Goal: Information Seeking & Learning: Learn about a topic

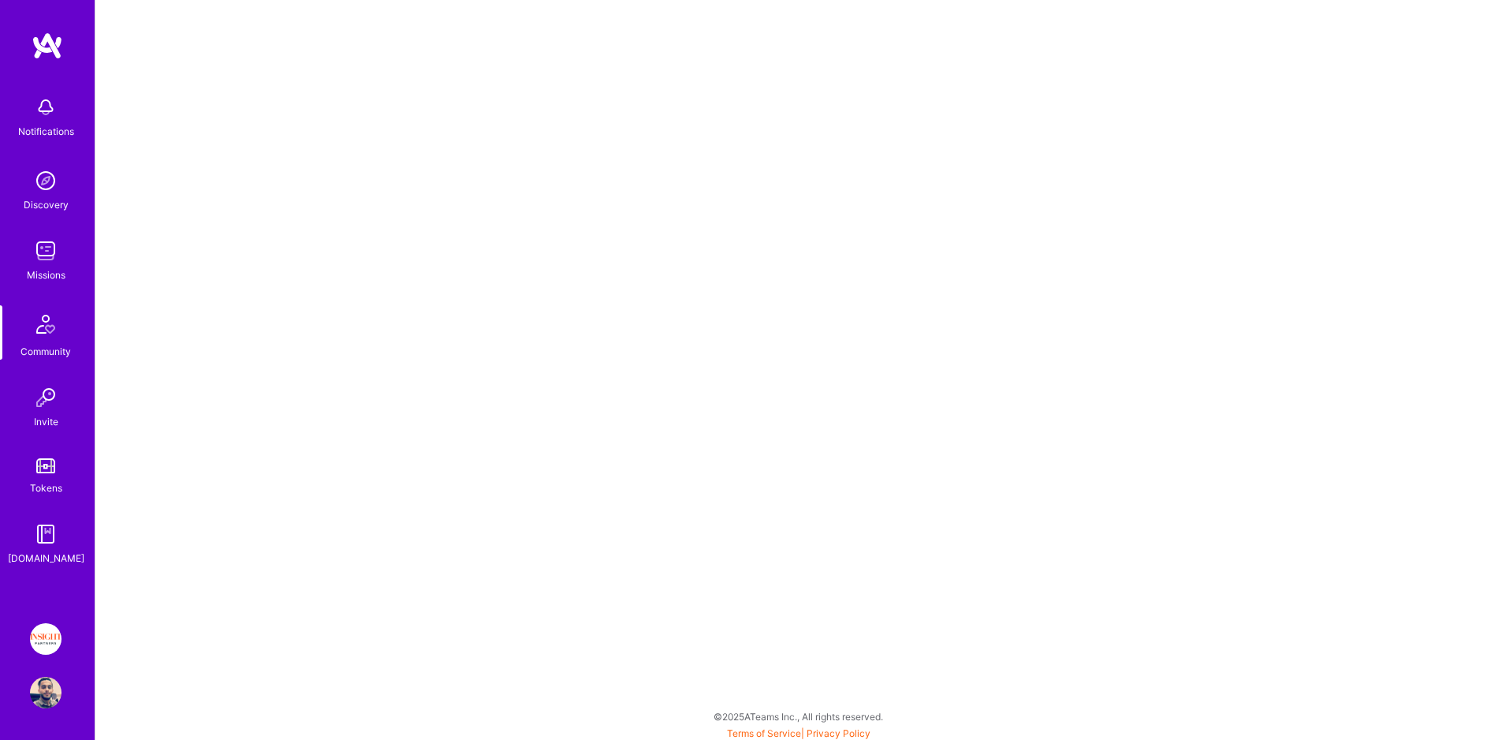
click at [46, 553] on div "[DOMAIN_NAME]" at bounding box center [46, 558] width 76 height 17
click at [32, 475] on link "Tokens" at bounding box center [46, 474] width 98 height 44
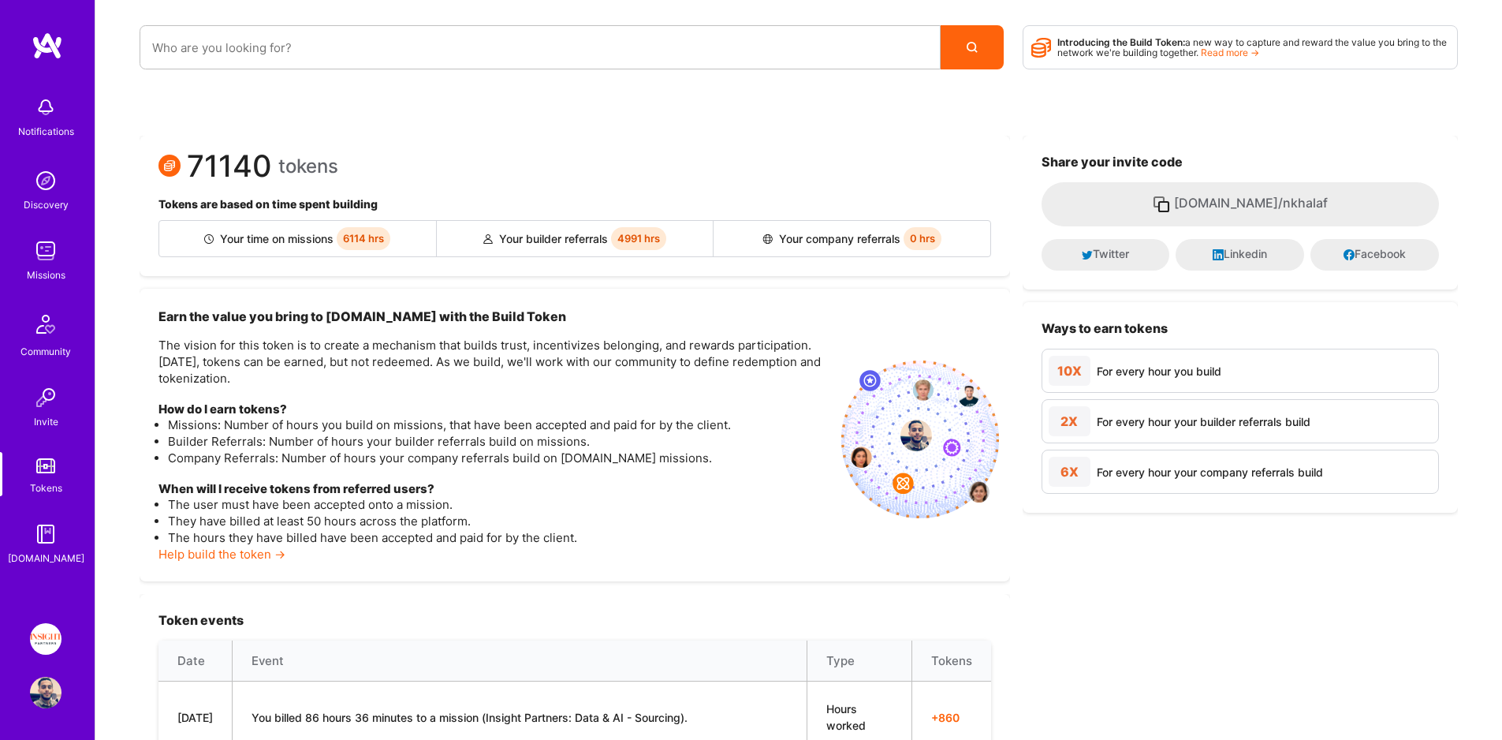
click at [31, 261] on img at bounding box center [46, 251] width 32 height 32
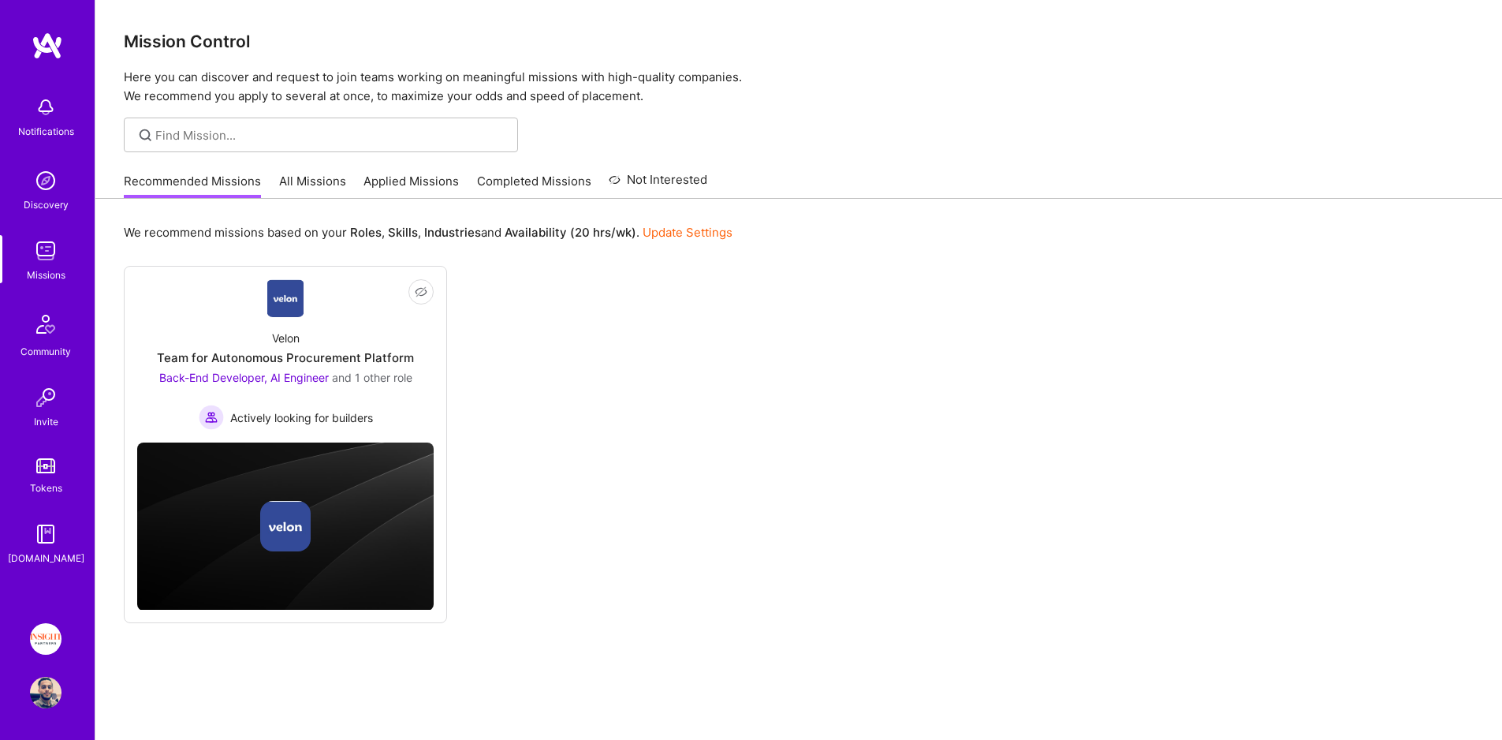
click at [404, 176] on link "Applied Missions" at bounding box center [411, 186] width 95 height 26
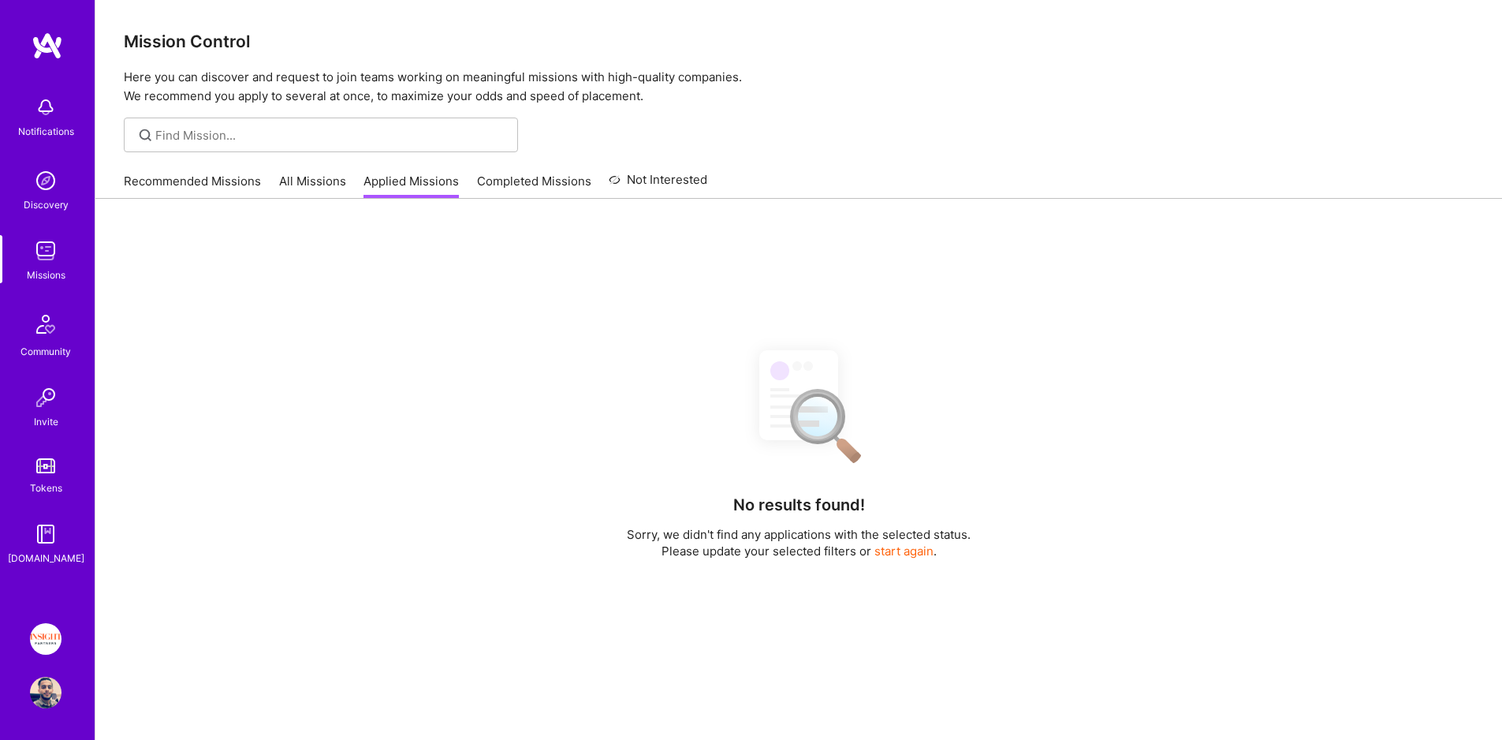
click at [382, 179] on link "Applied Missions" at bounding box center [411, 186] width 95 height 26
click at [307, 181] on link "All Missions" at bounding box center [312, 186] width 67 height 26
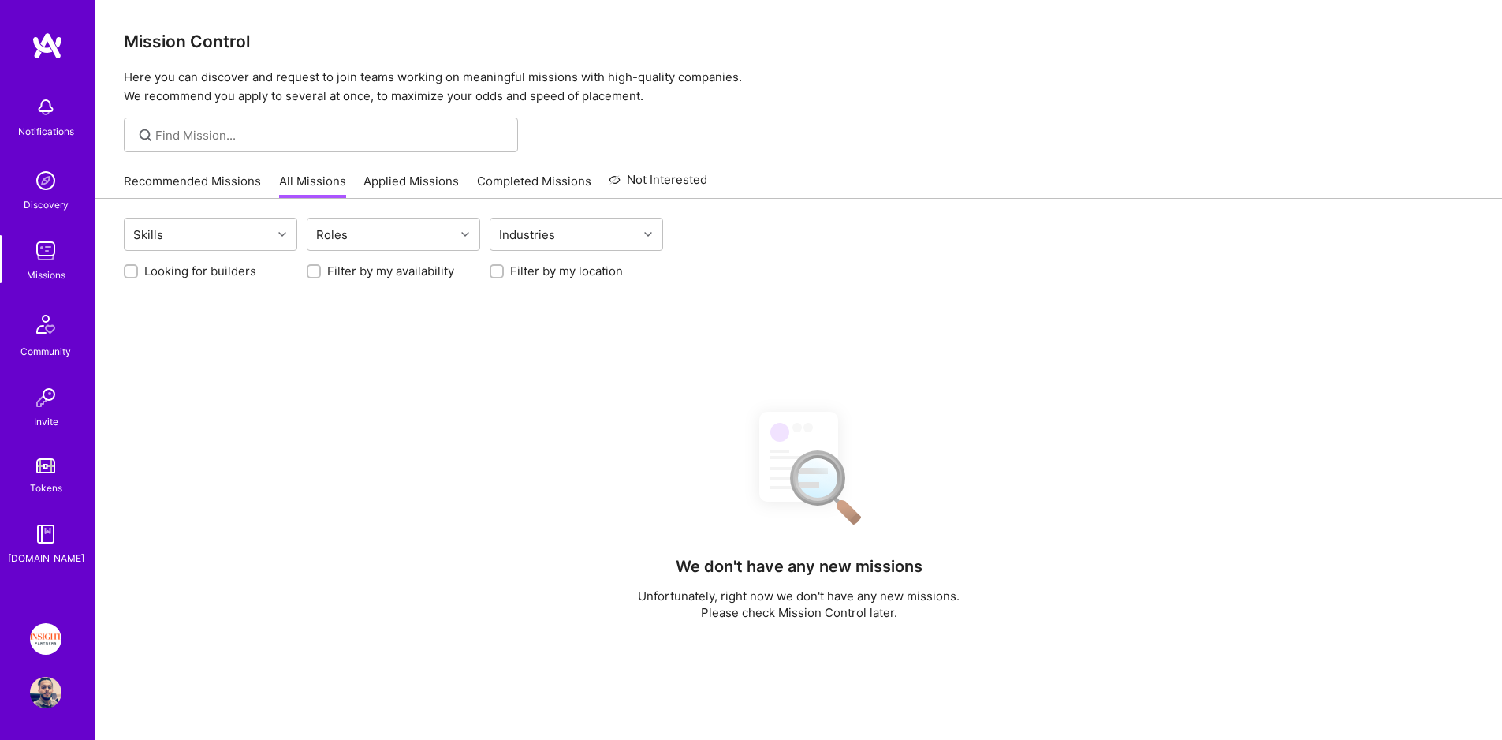
click at [519, 187] on link "Completed Missions" at bounding box center [534, 186] width 114 height 26
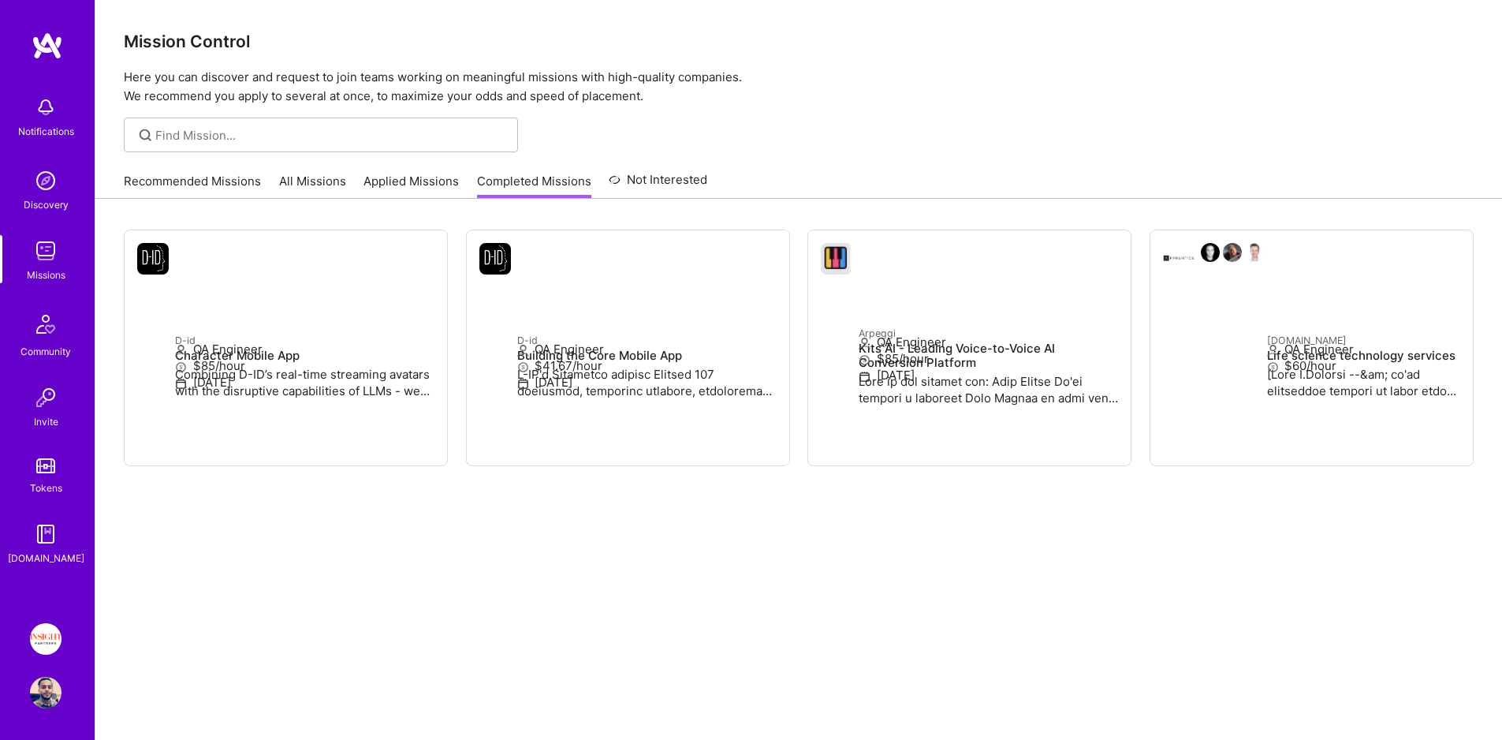
click at [323, 193] on link "All Missions" at bounding box center [312, 186] width 67 height 26
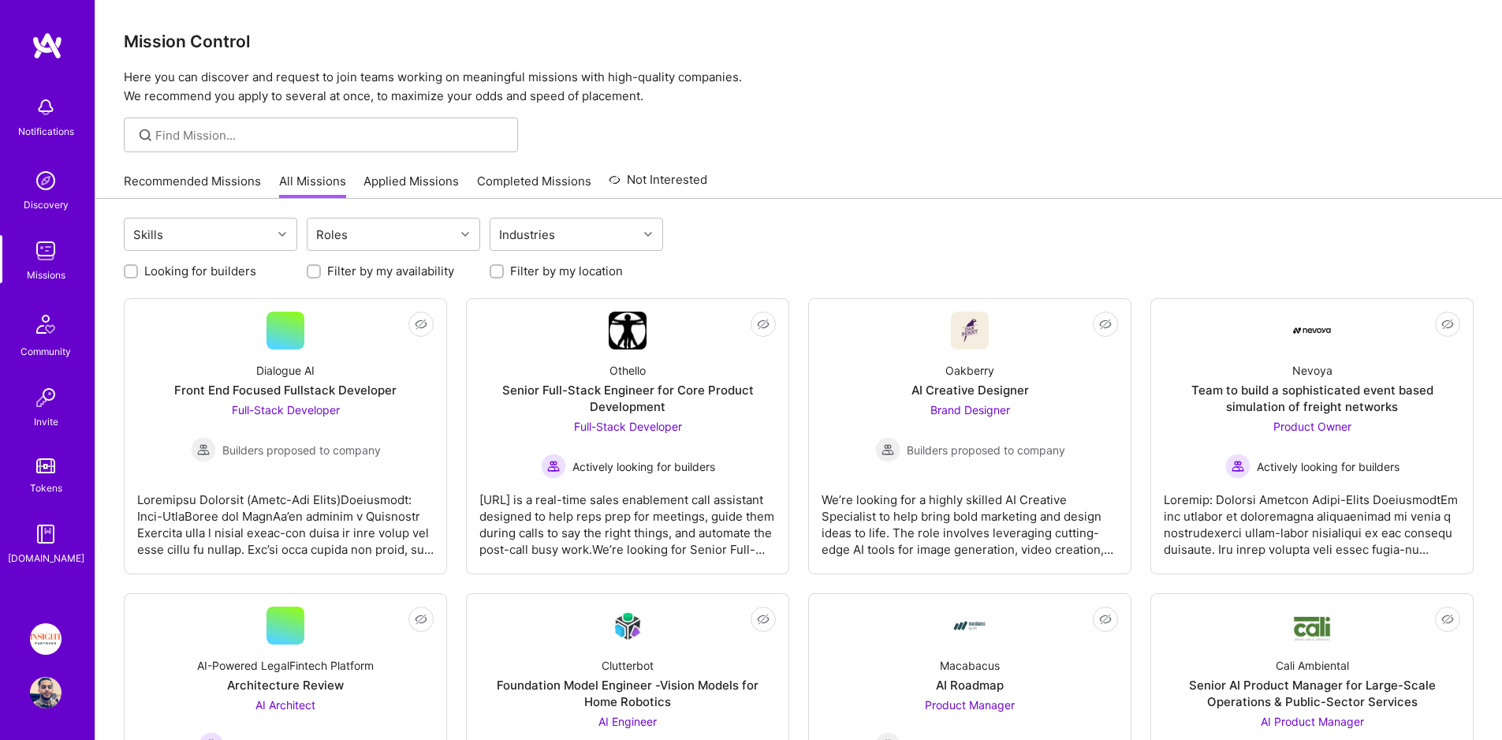
click at [667, 182] on link "Not Interested" at bounding box center [658, 184] width 99 height 28
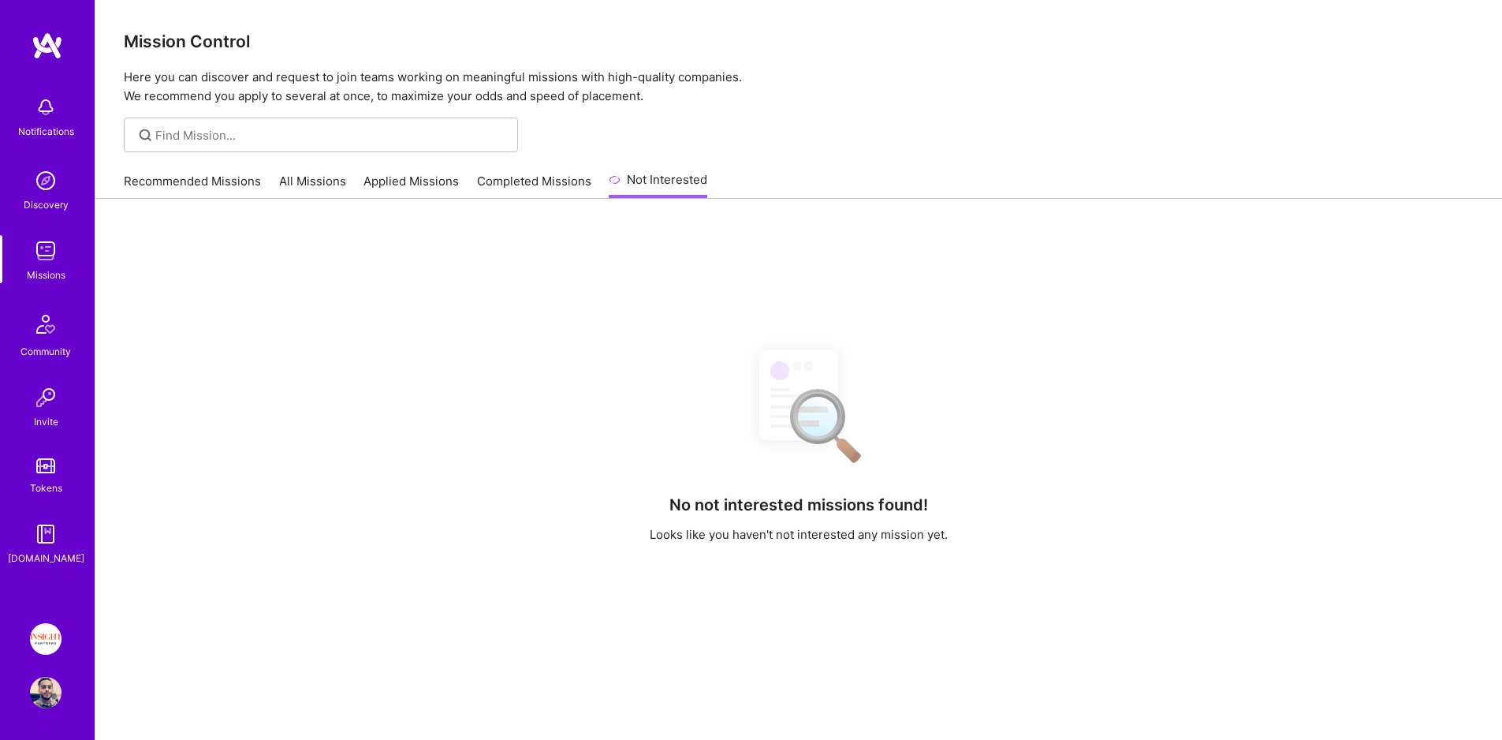
click at [522, 187] on link "Completed Missions" at bounding box center [534, 186] width 114 height 26
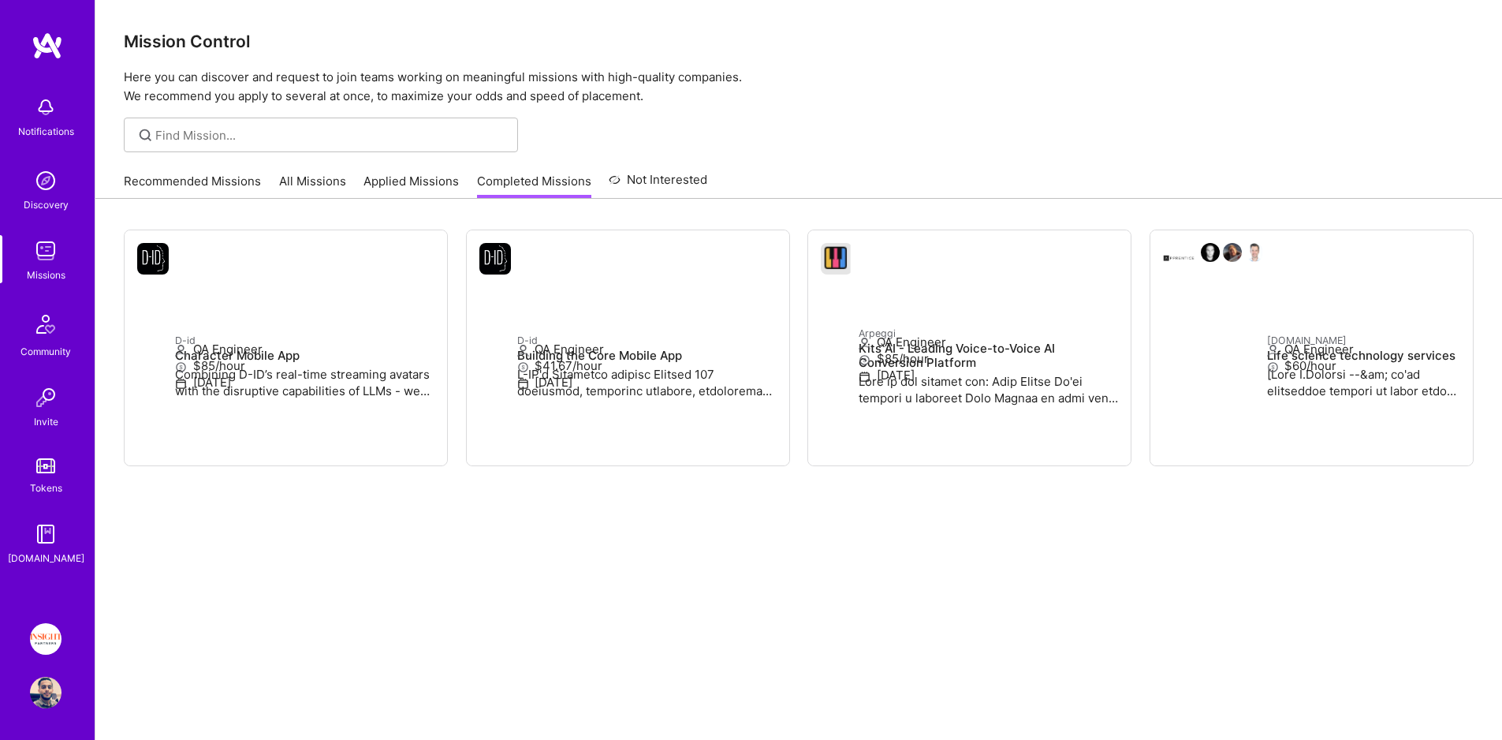
click at [148, 181] on link "Recommended Missions" at bounding box center [192, 186] width 137 height 26
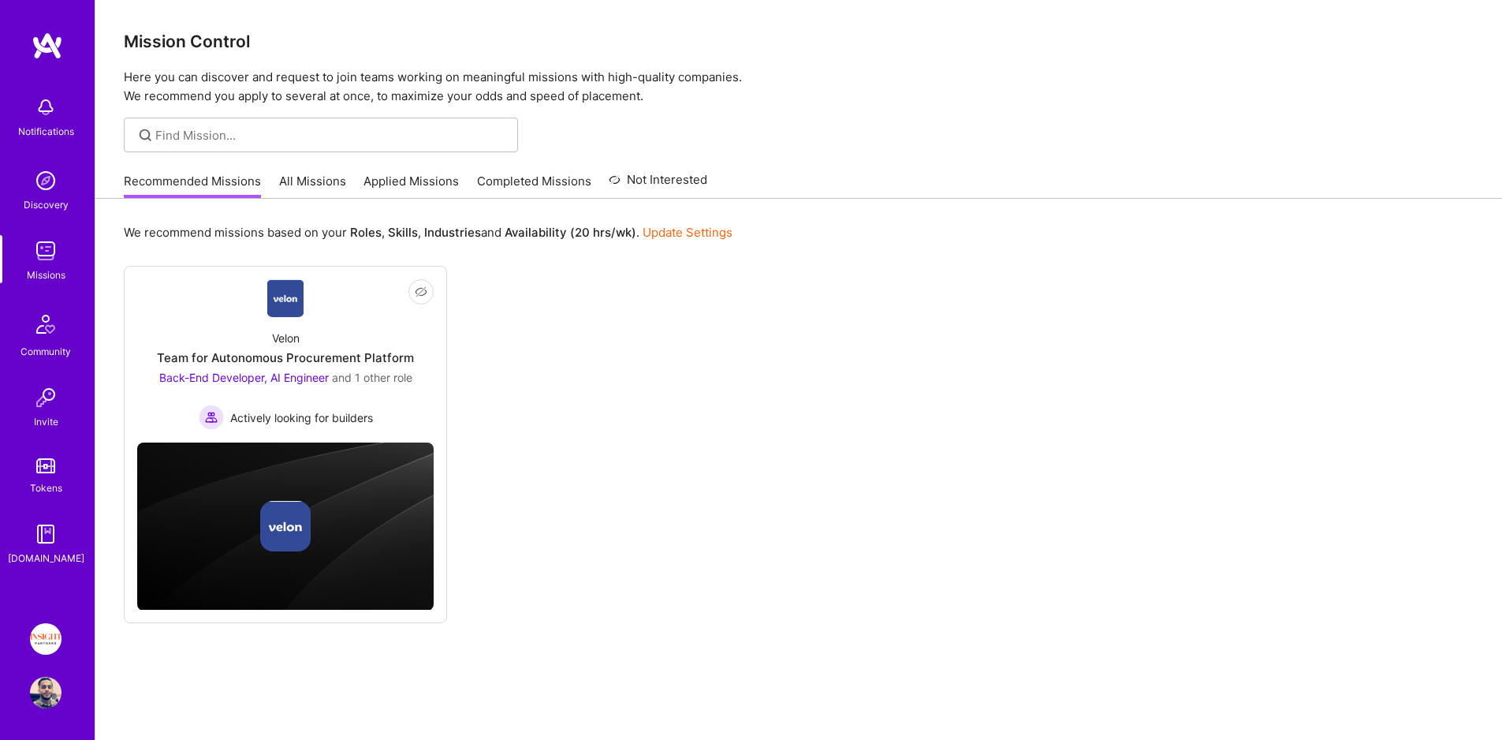
click at [344, 176] on div "Recommended Missions All Missions Applied Missions Completed Missions Not Inter…" at bounding box center [416, 181] width 584 height 34
click at [326, 184] on link "All Missions" at bounding box center [312, 186] width 67 height 26
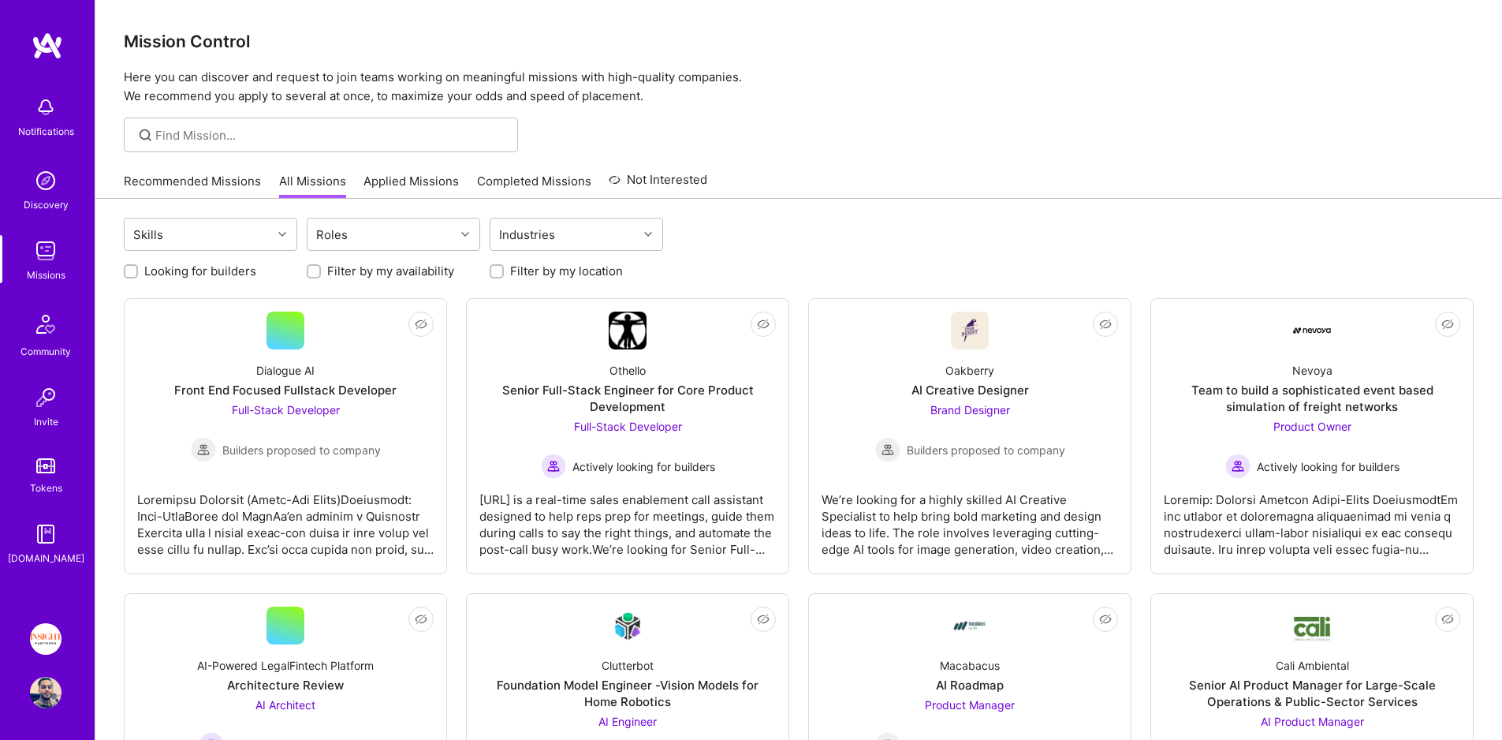
click at [401, 173] on link "Applied Missions" at bounding box center [411, 186] width 95 height 26
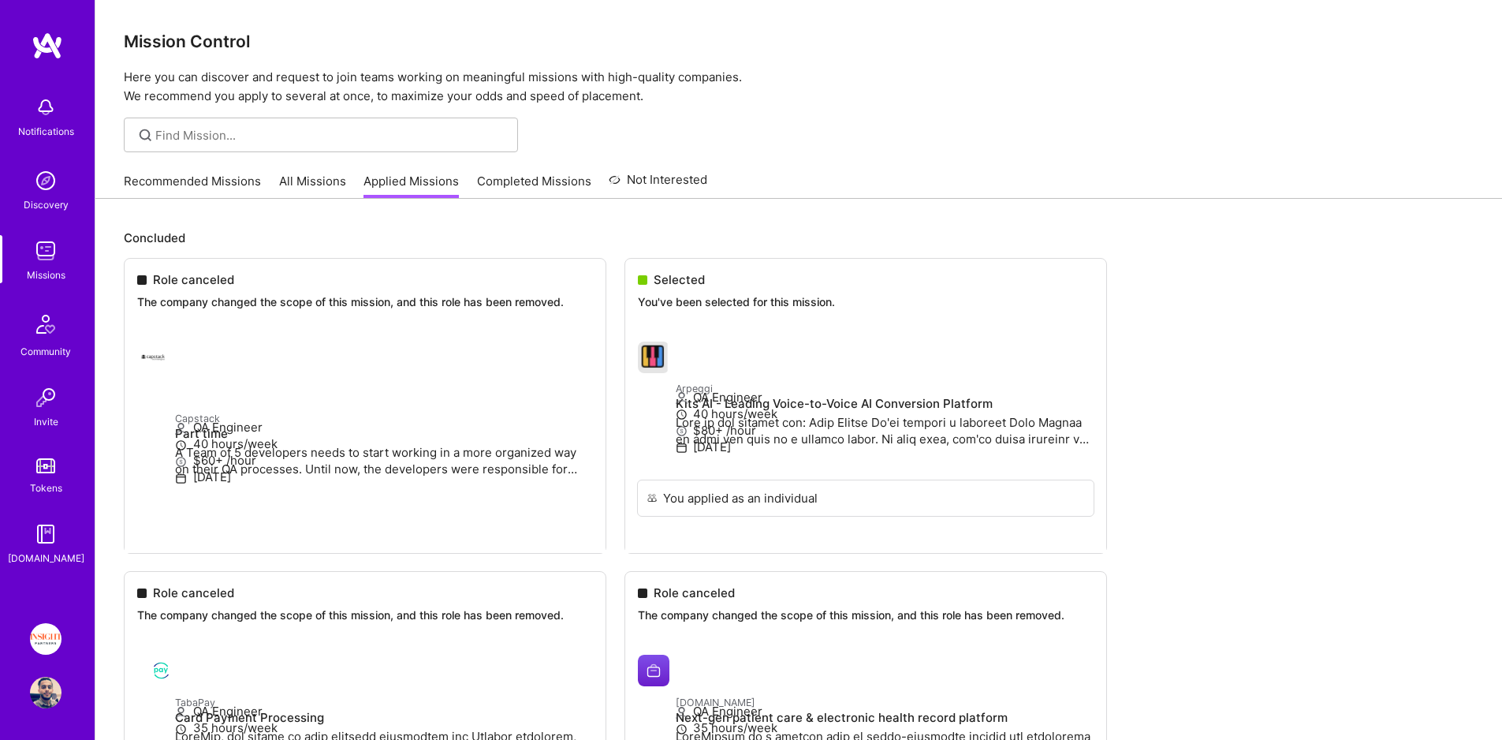
click at [535, 169] on div "Recommended Missions All Missions Applied Missions Completed Missions Not Inter…" at bounding box center [416, 181] width 584 height 34
click at [539, 178] on link "Completed Missions" at bounding box center [534, 186] width 114 height 26
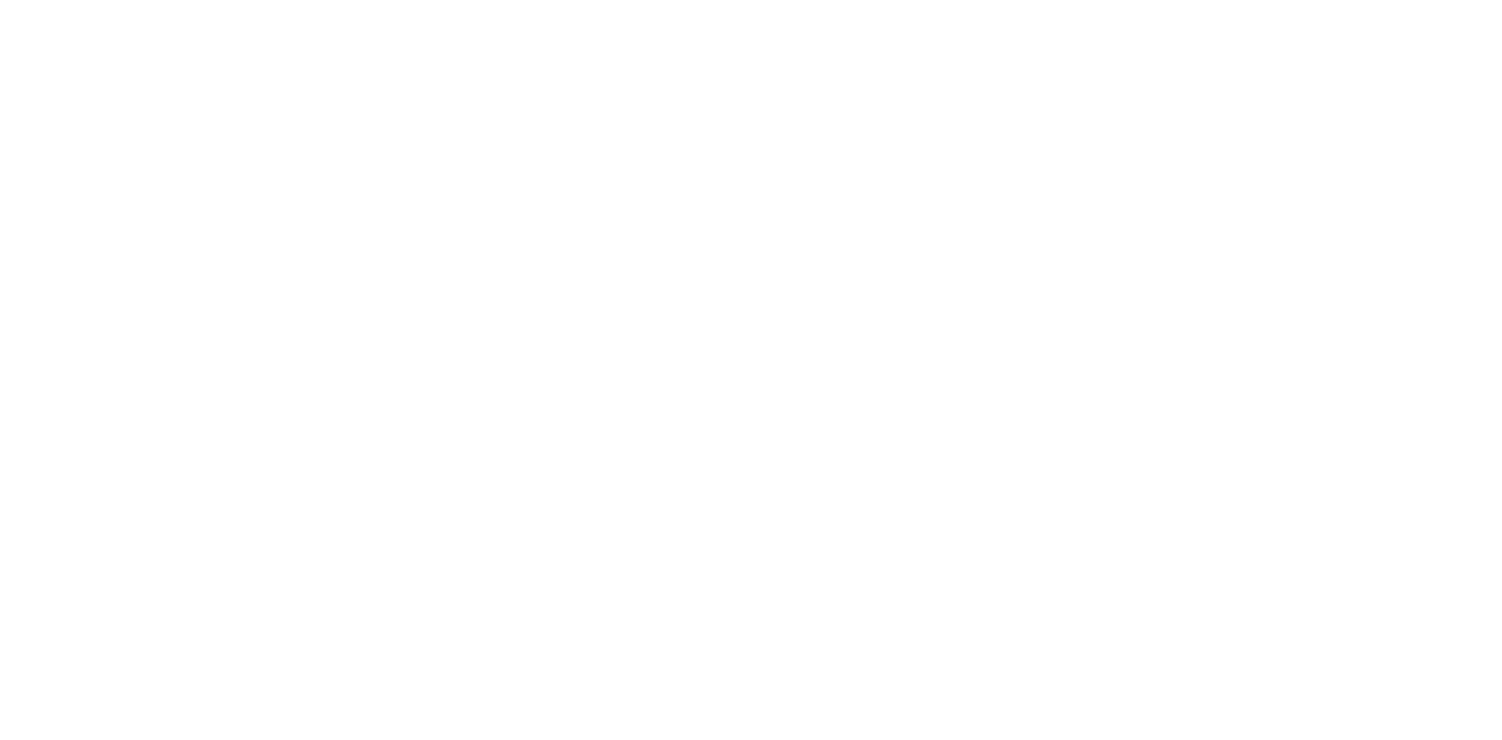
click at [0, 0] on link "Recommended Missions" at bounding box center [0, 0] width 0 height 0
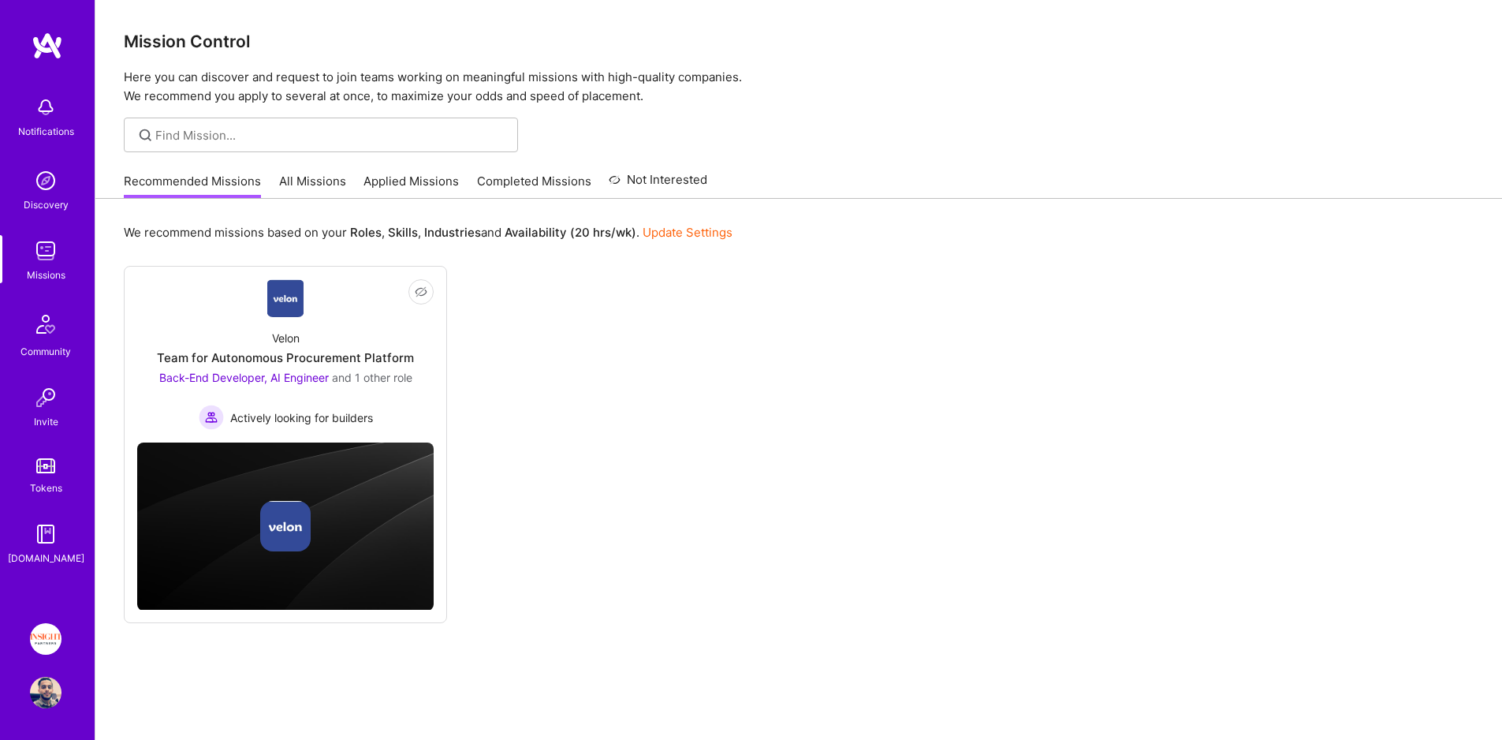
click at [32, 478] on link "Tokens" at bounding box center [46, 474] width 98 height 44
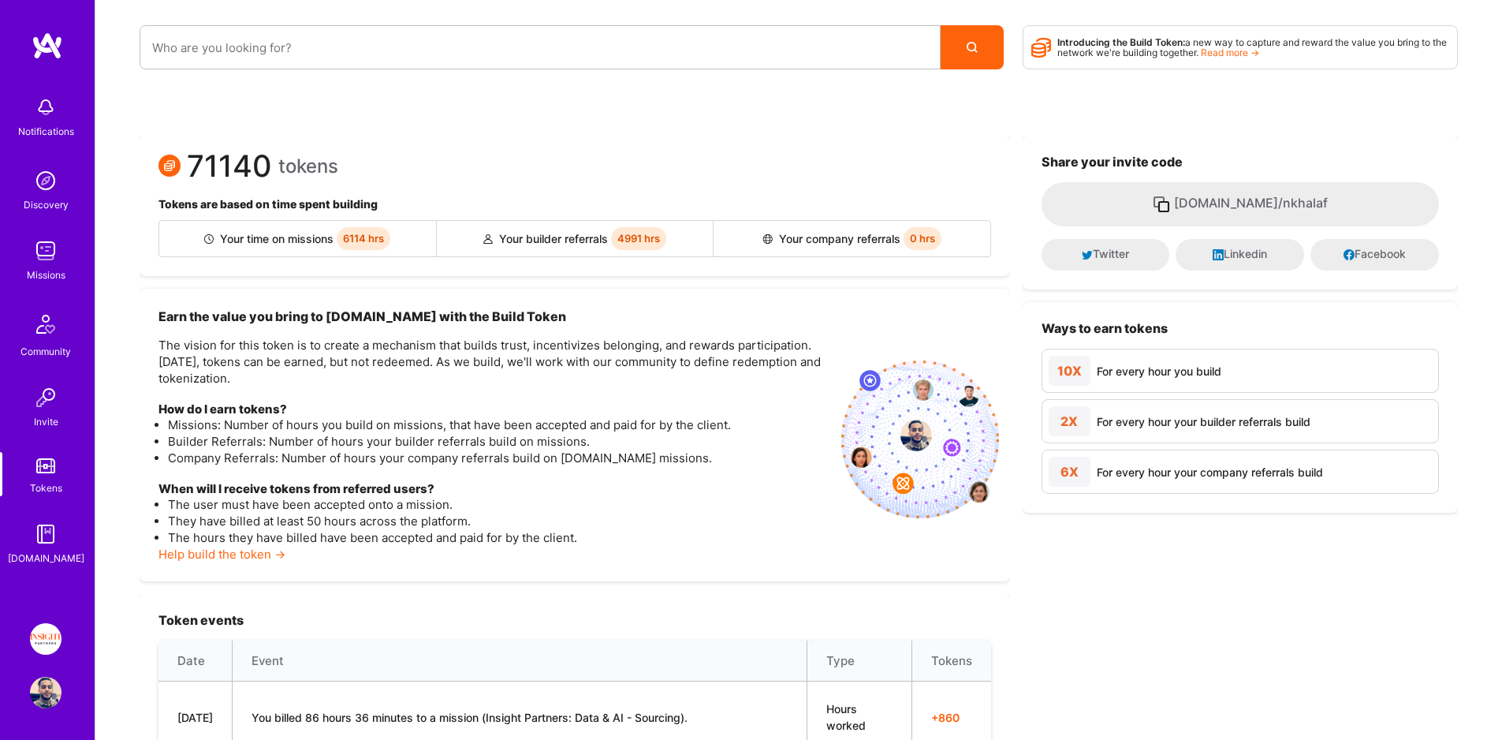
click at [207, 170] on span "71140" at bounding box center [229, 166] width 85 height 17
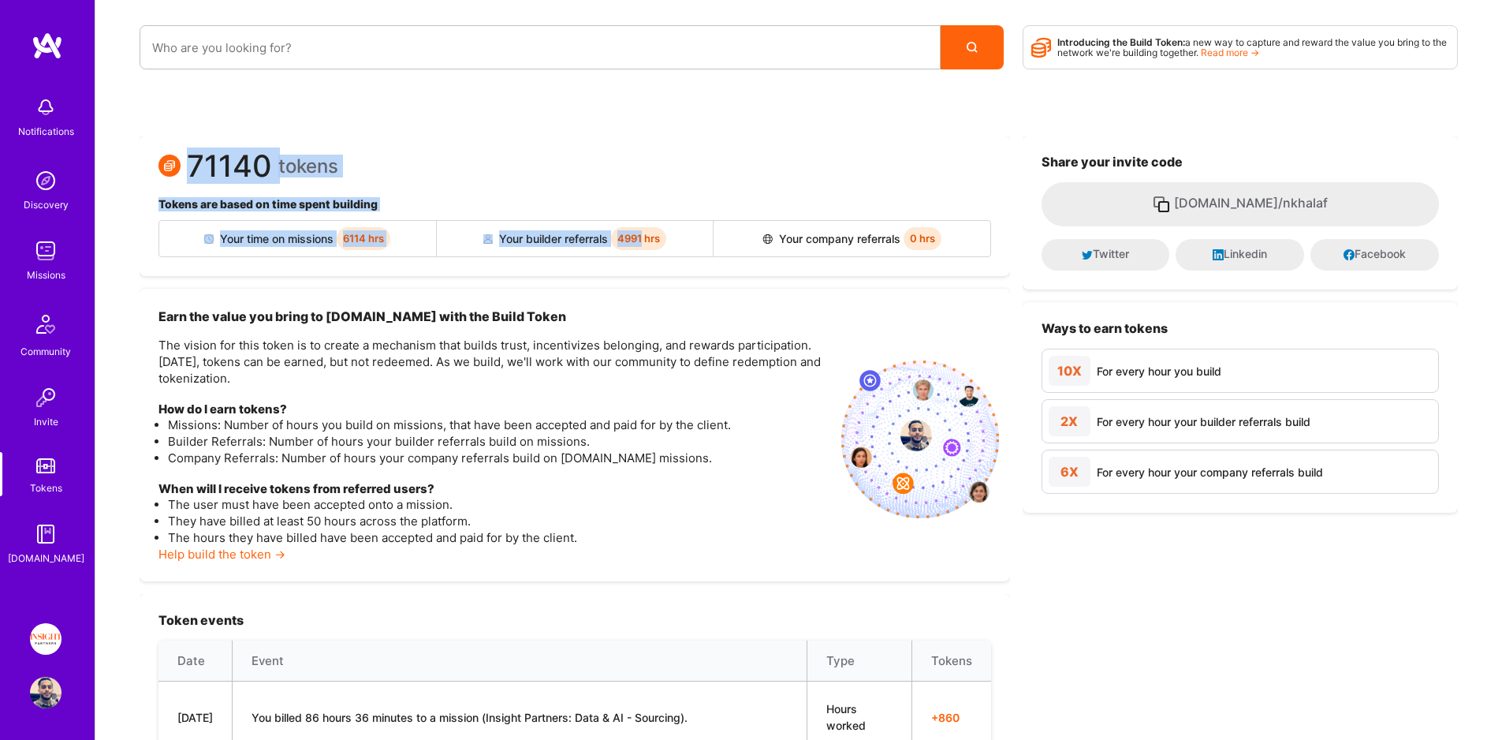
drag, startPoint x: 207, startPoint y: 170, endPoint x: 521, endPoint y: 239, distance: 321.3
click at [643, 229] on div "71140 tokens Tokens are based on time spent building Your time on missions 6114…" at bounding box center [575, 206] width 871 height 140
click at [50, 470] on img at bounding box center [45, 465] width 19 height 15
click at [225, 162] on span "71140" at bounding box center [229, 166] width 85 height 17
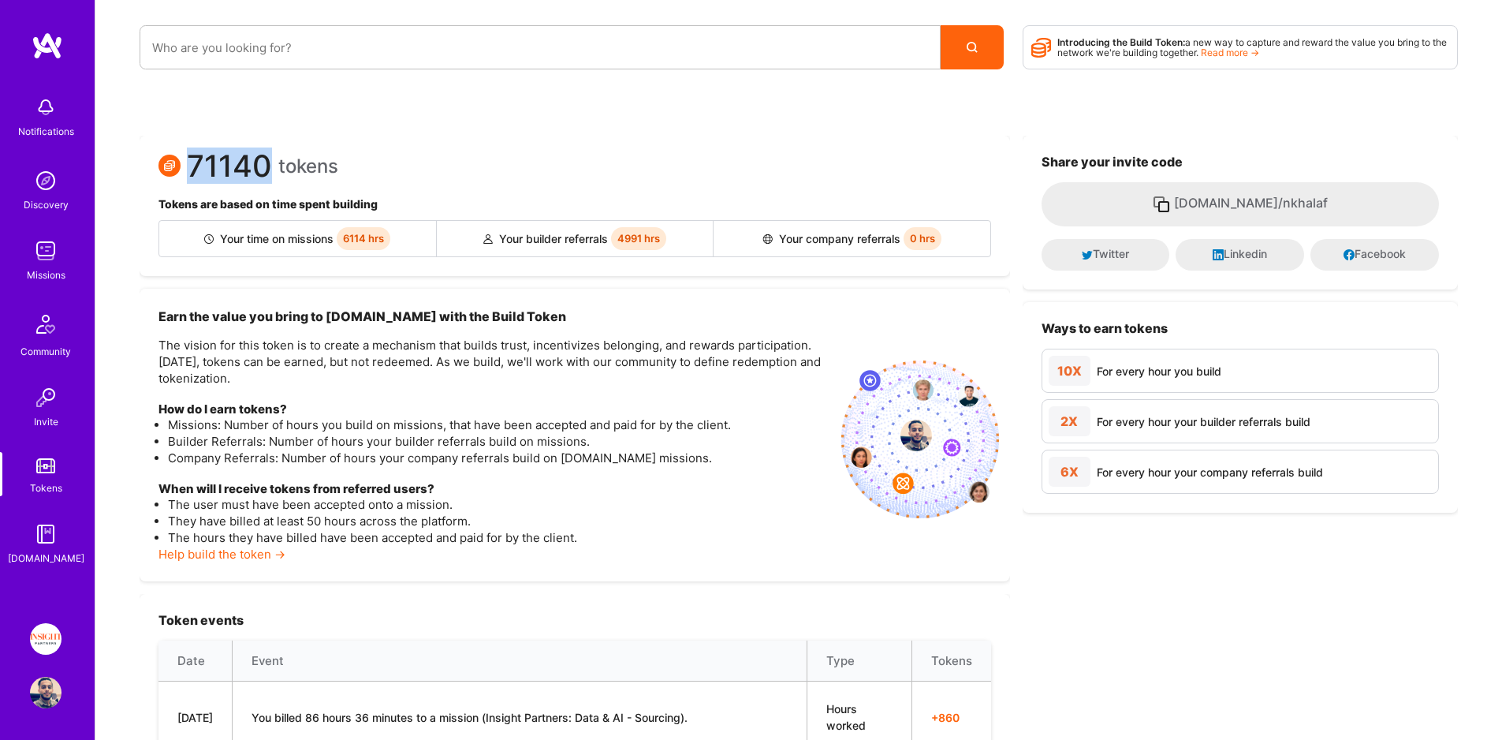
click at [225, 162] on span "71140" at bounding box center [229, 166] width 85 height 17
click at [220, 164] on span "71140" at bounding box center [229, 166] width 85 height 17
click at [275, 312] on h3 "Earn the value you bring to [DOMAIN_NAME] with the Build Token" at bounding box center [494, 316] width 670 height 17
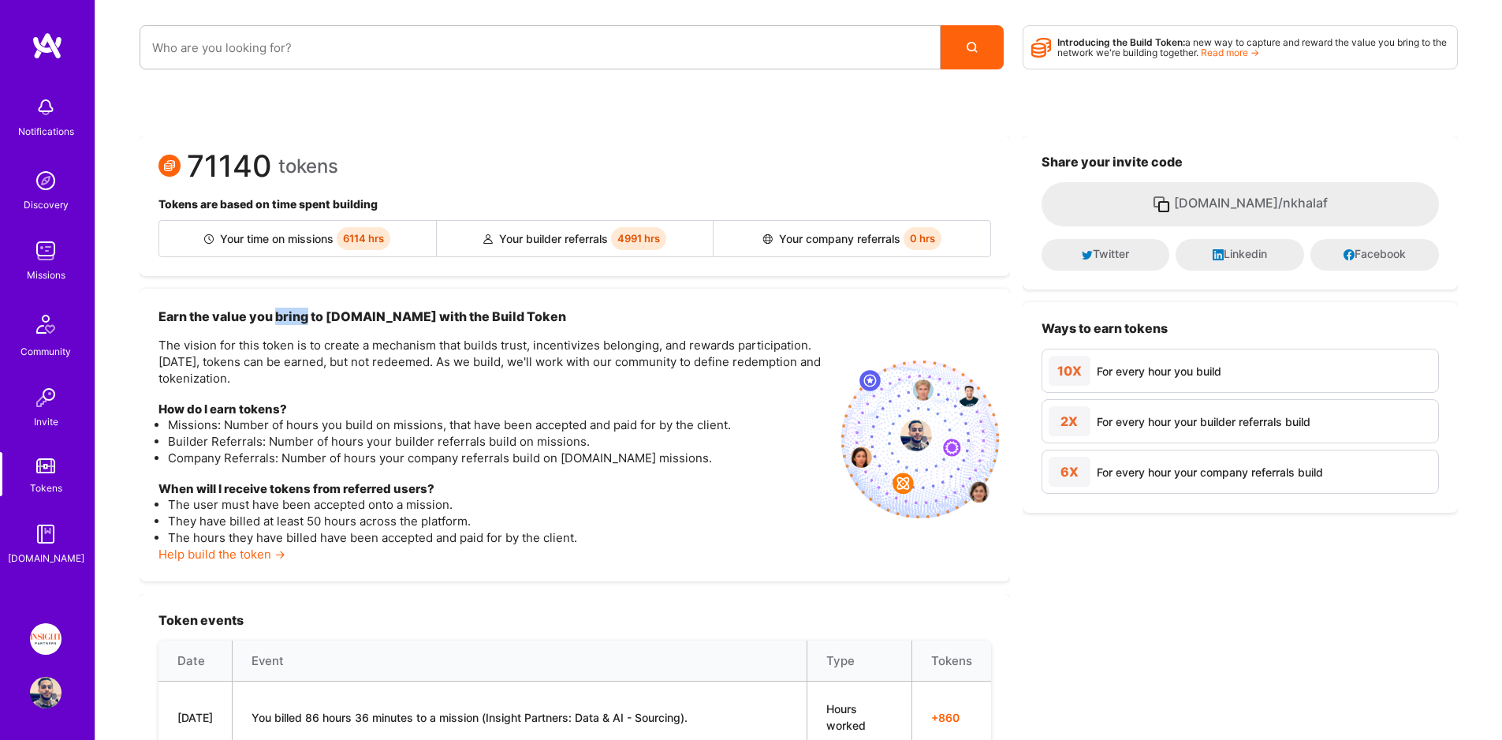
click at [275, 312] on h3 "Earn the value you bring to [DOMAIN_NAME] with the Build Token" at bounding box center [494, 316] width 670 height 17
click at [326, 313] on h3 "Earn the value you bring to [DOMAIN_NAME] with the Build Token" at bounding box center [494, 316] width 670 height 17
drag, startPoint x: 326, startPoint y: 313, endPoint x: 367, endPoint y: 317, distance: 42.0
click at [367, 317] on h3 "Earn the value you bring to [DOMAIN_NAME] with the Build Token" at bounding box center [494, 316] width 670 height 17
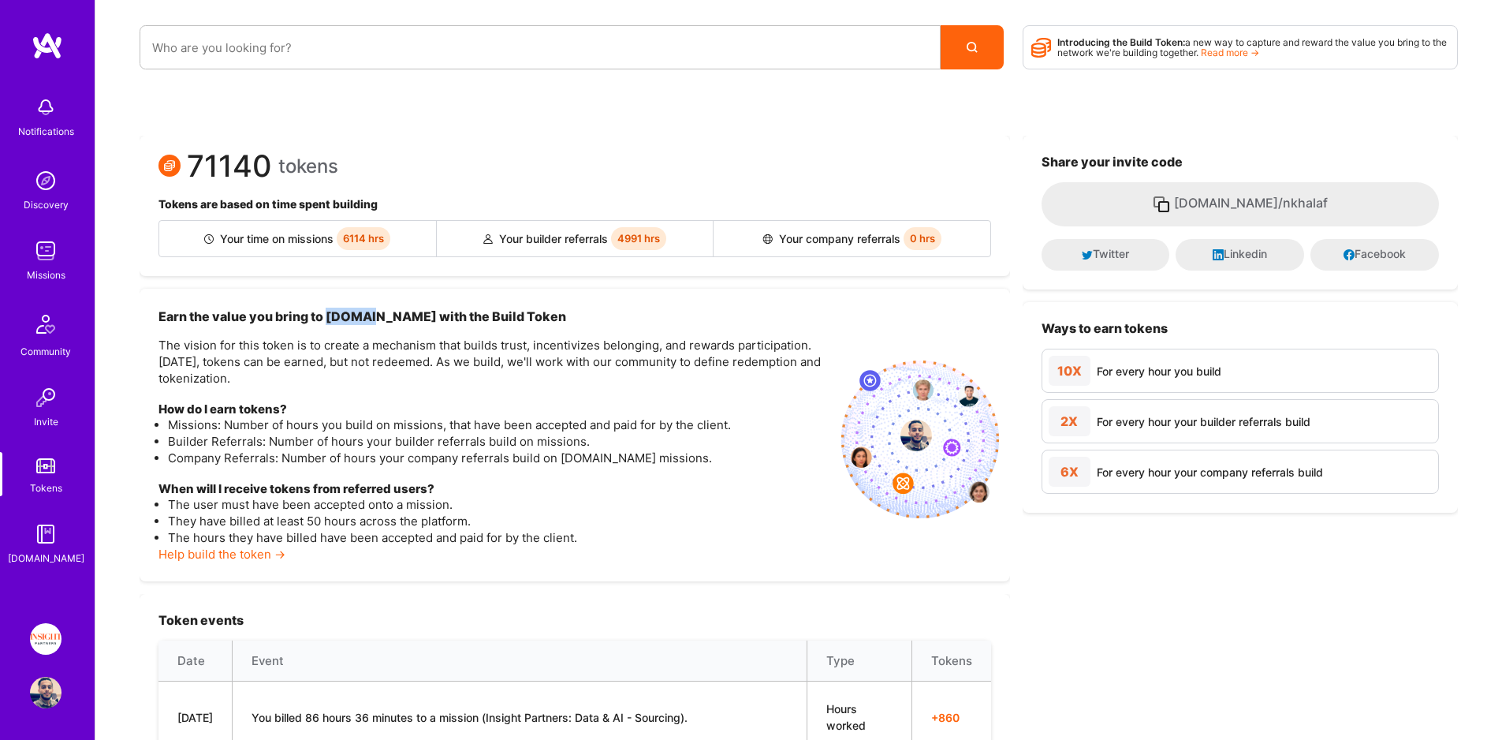
click at [50, 473] on link "Tokens" at bounding box center [46, 474] width 98 height 44
click at [47, 268] on div "Missions" at bounding box center [46, 275] width 39 height 17
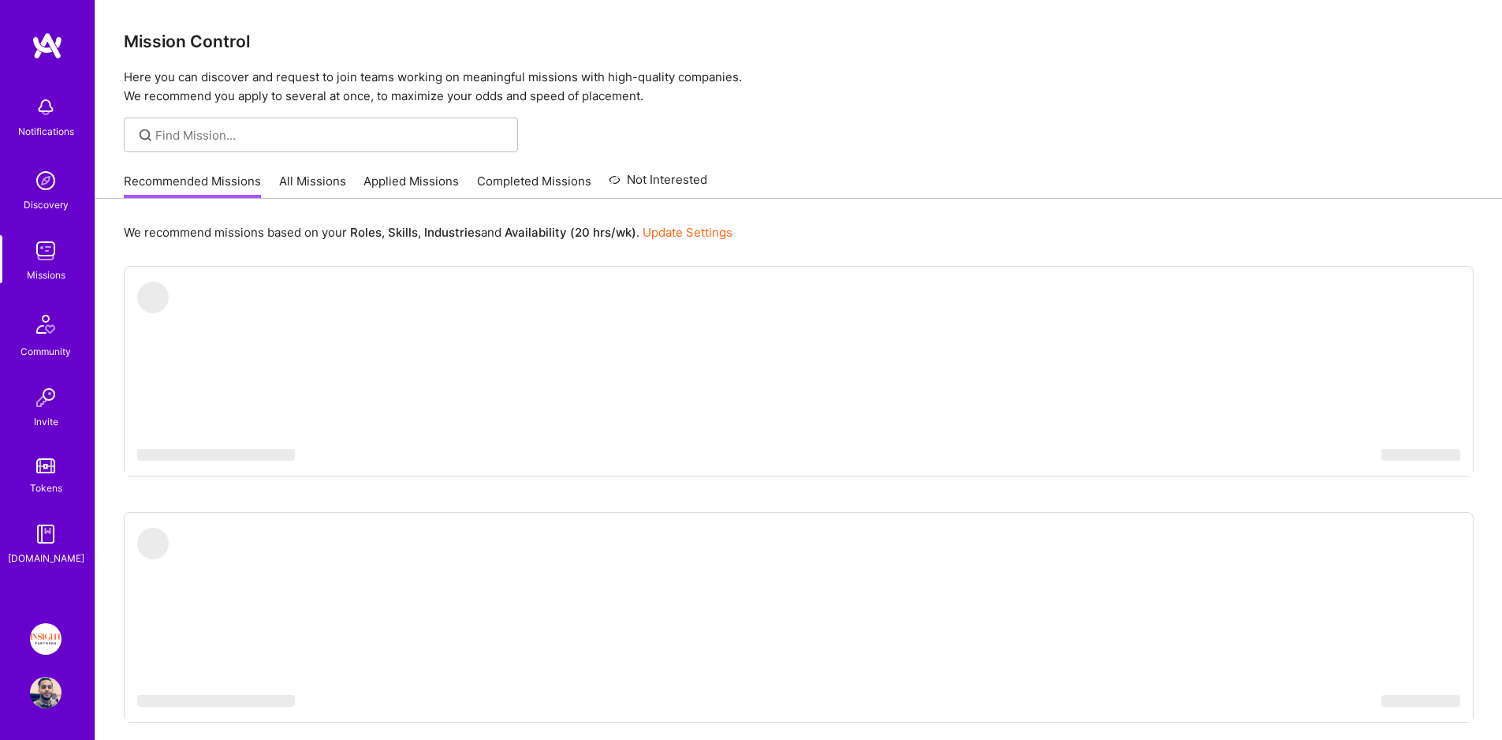
click at [341, 166] on div "Recommended Missions All Missions Applied Missions Completed Missions Not Inter…" at bounding box center [416, 181] width 584 height 34
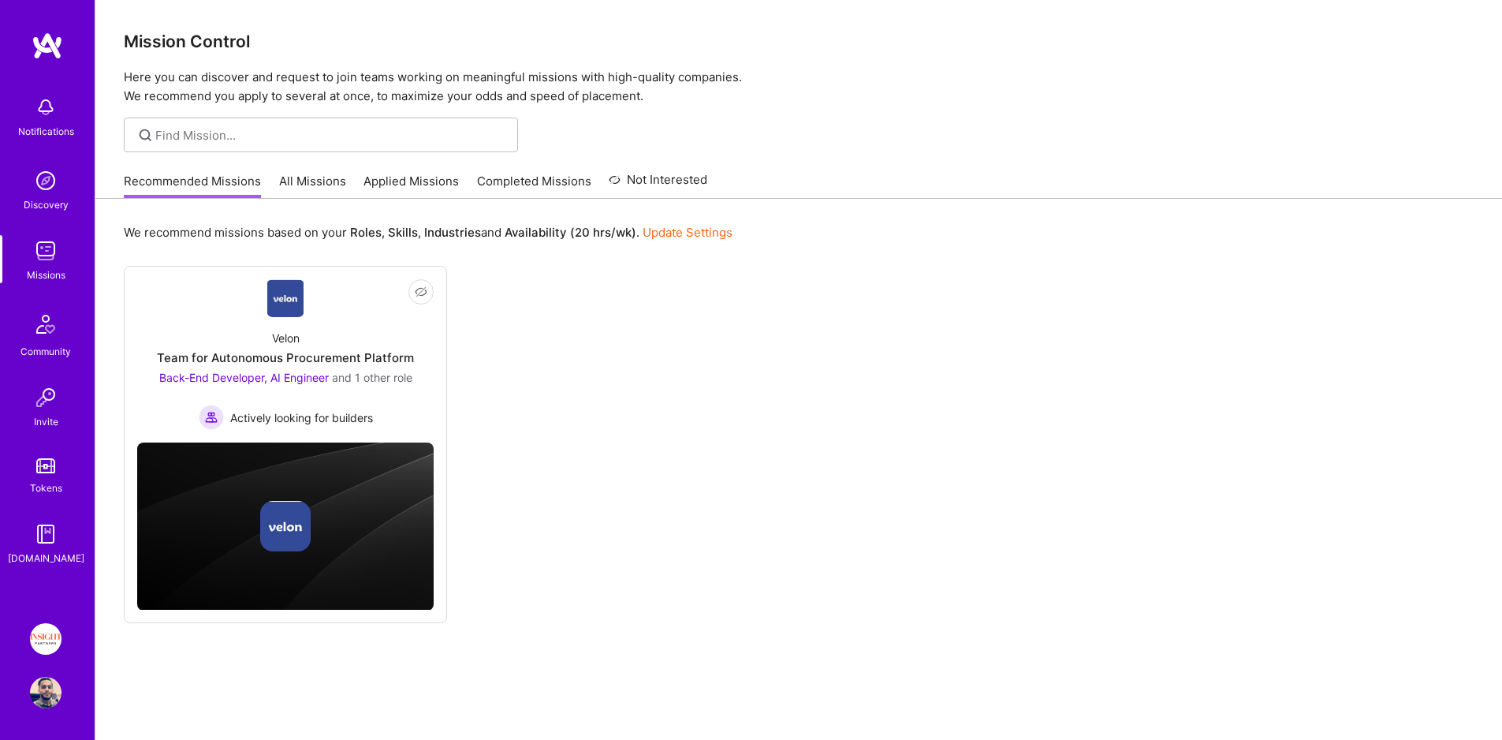
click at [338, 170] on div "Recommended Missions All Missions Applied Missions Completed Missions Not Inter…" at bounding box center [416, 181] width 584 height 34
click at [421, 173] on link "Applied Missions" at bounding box center [411, 186] width 95 height 26
